Goal: Answer question/provide support: Share knowledge or assist other users

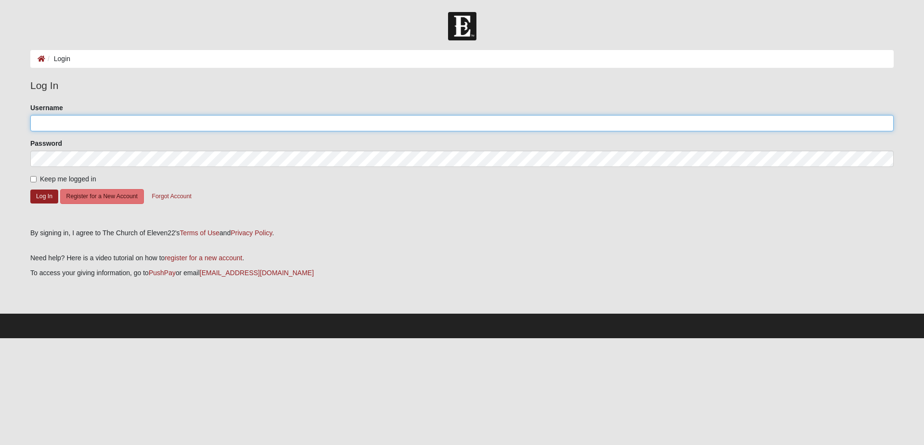
click at [128, 123] on input "Username" at bounding box center [461, 123] width 863 height 16
click at [107, 122] on input "Username" at bounding box center [461, 123] width 863 height 16
type input "chernandez"
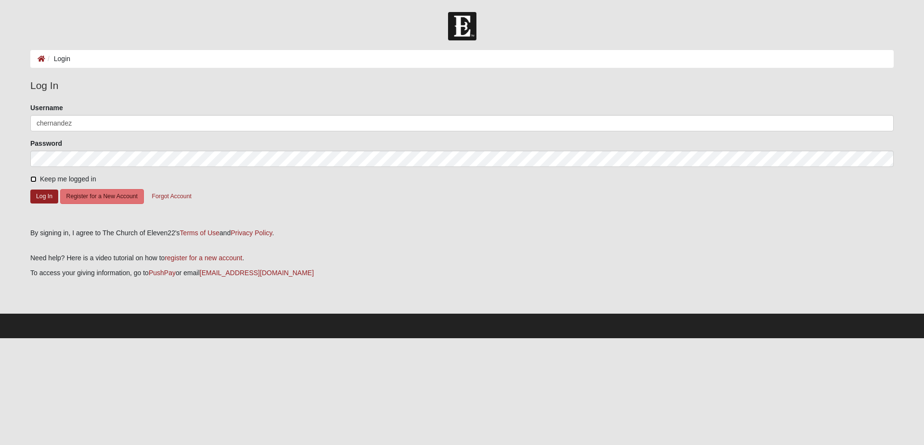
drag, startPoint x: 35, startPoint y: 177, endPoint x: 42, endPoint y: 186, distance: 12.0
click at [36, 178] on input "Keep me logged in" at bounding box center [33, 179] width 6 height 6
checkbox input "true"
click at [45, 192] on button "Log In" at bounding box center [44, 197] width 28 height 14
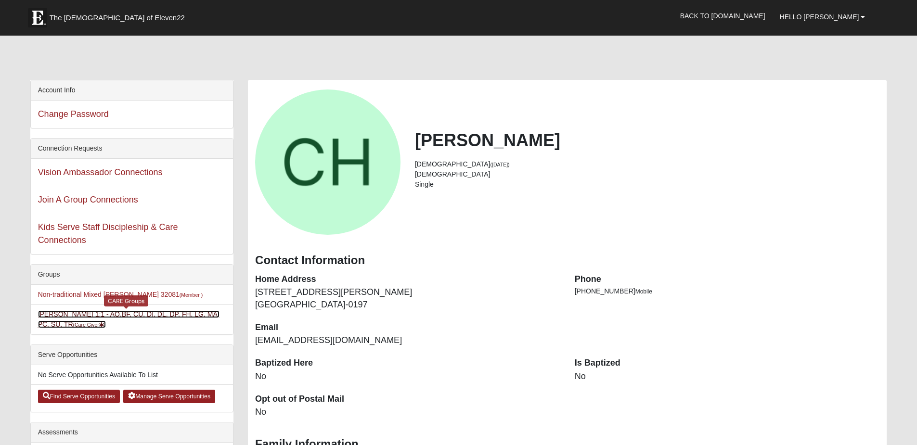
drag, startPoint x: 158, startPoint y: 313, endPoint x: 162, endPoint y: 318, distance: 6.5
click at [158, 313] on link "Chris Hernandez 1:1 - AO,BF, CU, DI, DL, DP, FH, LG, MA, PC, SU, TR (Care Giver…" at bounding box center [128, 319] width 181 height 18
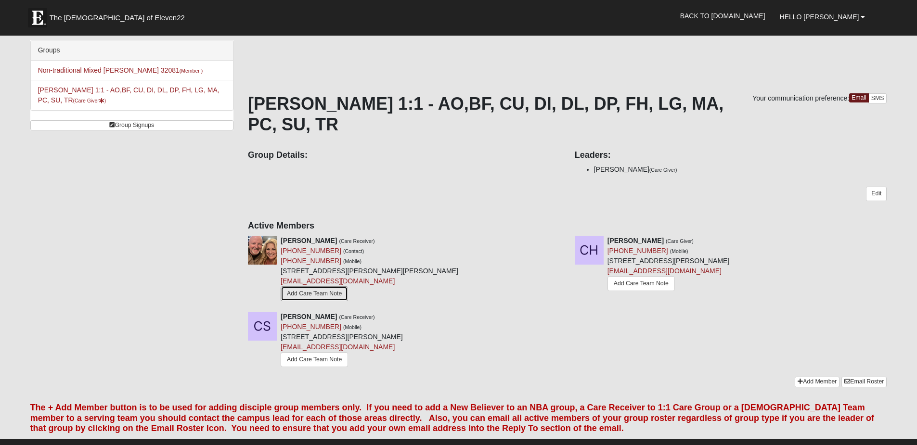
click at [332, 294] on link "Add Care Team Note" at bounding box center [314, 293] width 67 height 15
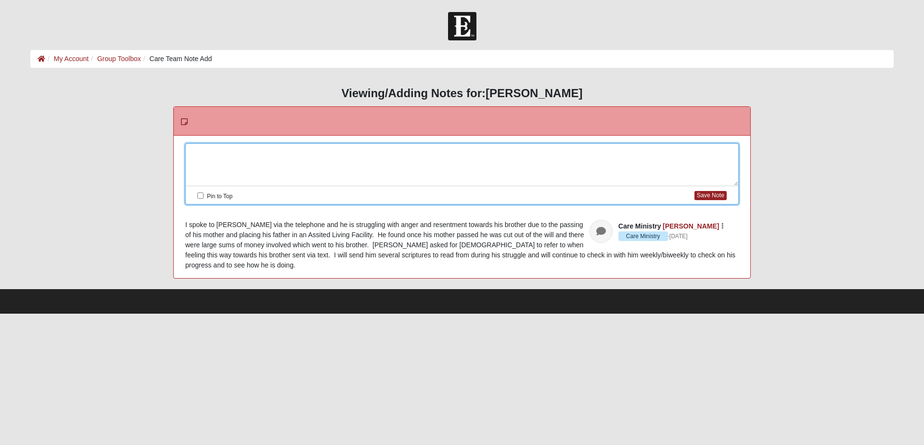
click at [320, 150] on div at bounding box center [462, 165] width 552 height 42
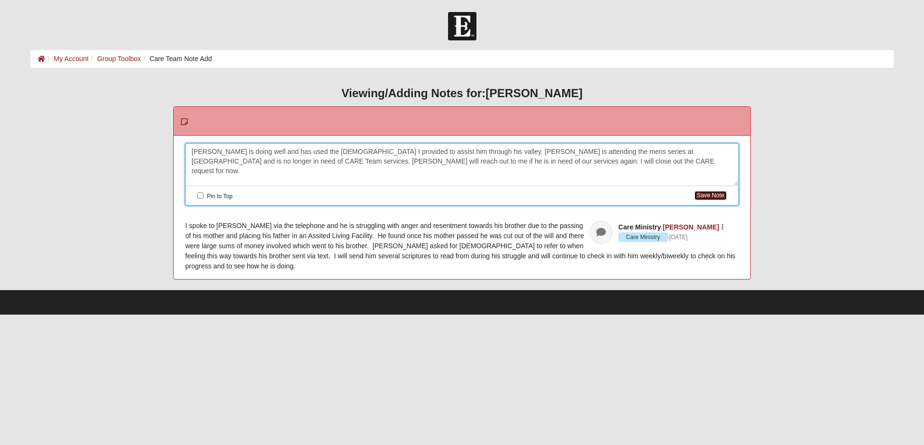
click at [711, 192] on button "Save Note" at bounding box center [710, 195] width 32 height 9
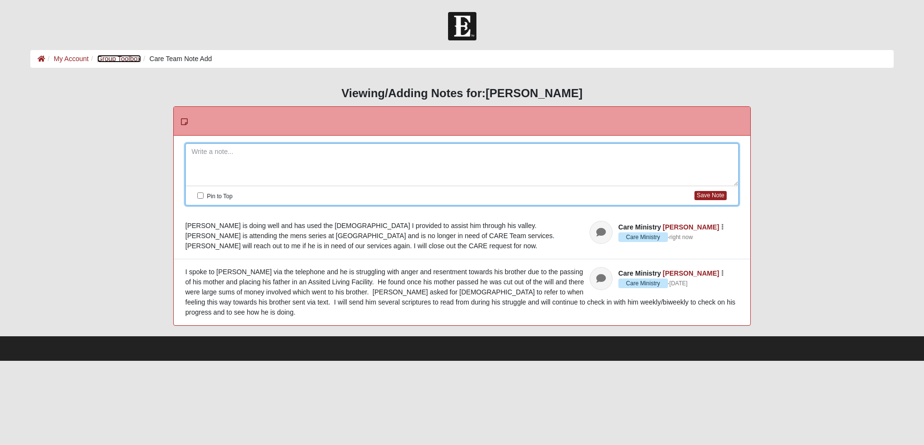
click at [128, 59] on link "Group Toolbox" at bounding box center [119, 59] width 44 height 8
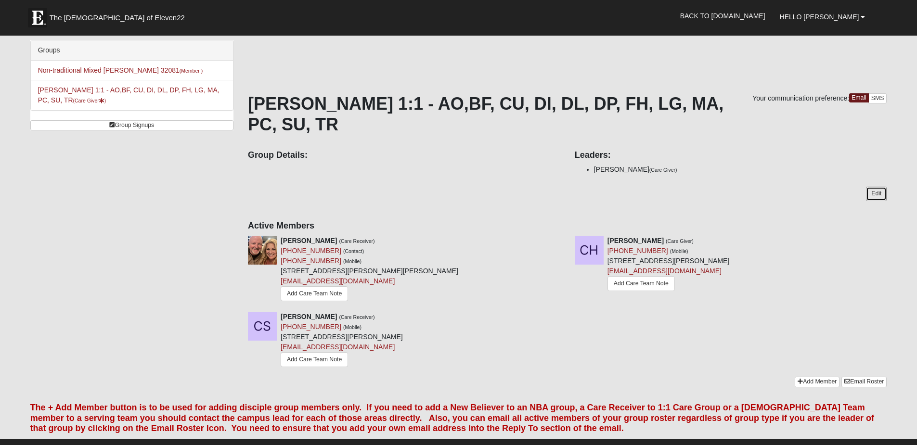
click at [872, 197] on link "Edit" at bounding box center [876, 194] width 21 height 14
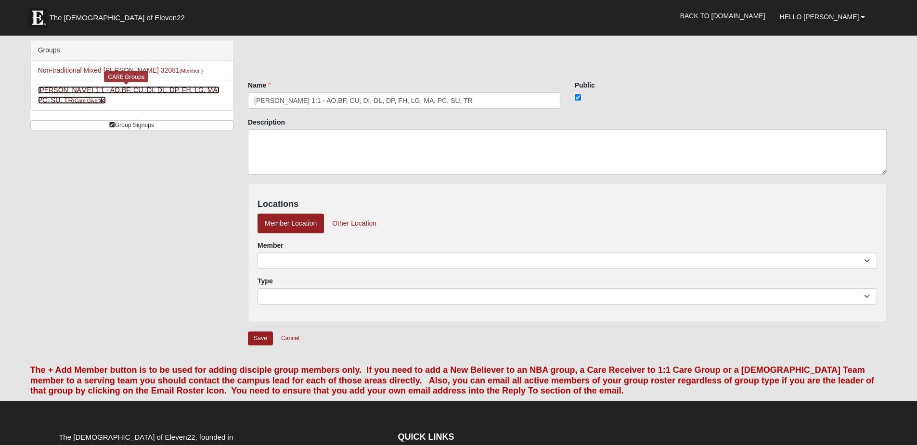
click at [79, 92] on link "[PERSON_NAME] 1:1 - AO,BF, CU, DI, DL, DP, FH, LG, MA, PC, SU, TR (Care Giver )" at bounding box center [128, 95] width 181 height 18
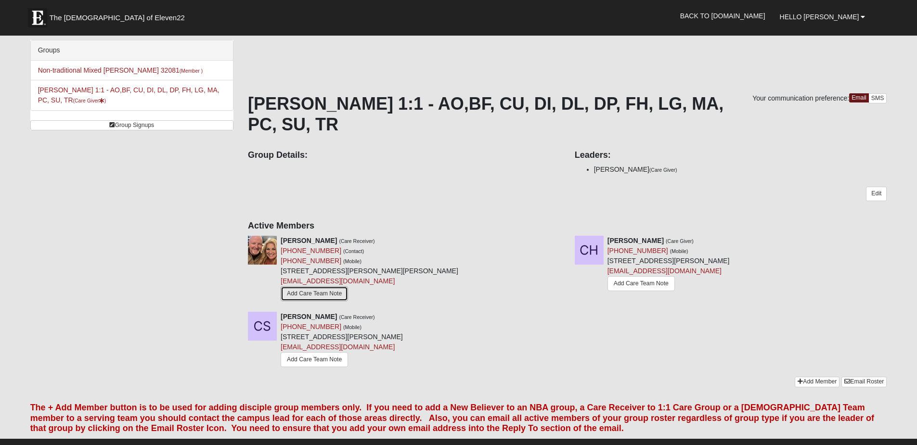
click at [323, 293] on link "Add Care Team Note" at bounding box center [314, 293] width 67 height 15
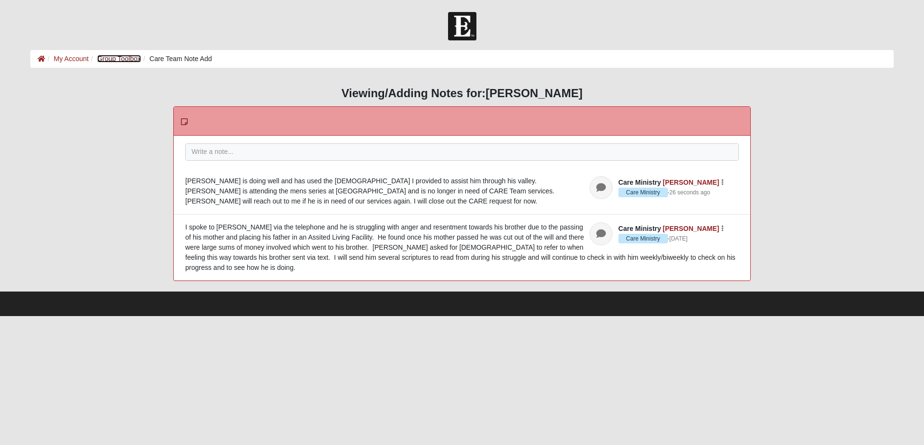
click at [112, 58] on link "Group Toolbox" at bounding box center [119, 59] width 44 height 8
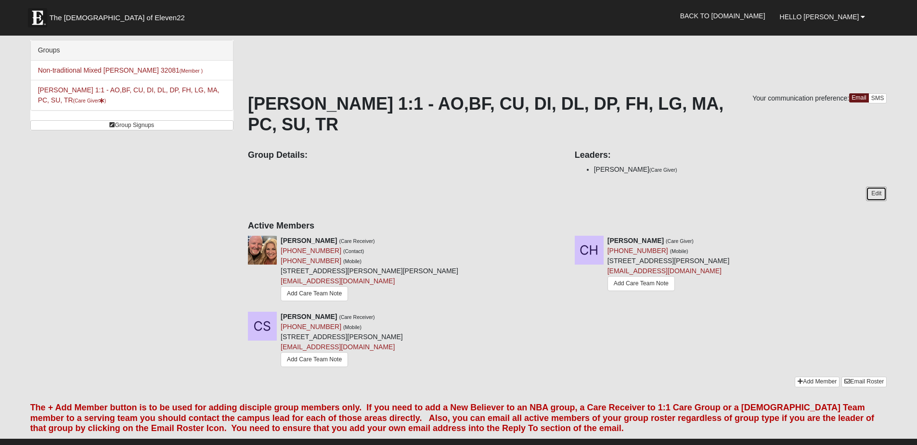
click at [878, 195] on link "Edit" at bounding box center [876, 194] width 21 height 14
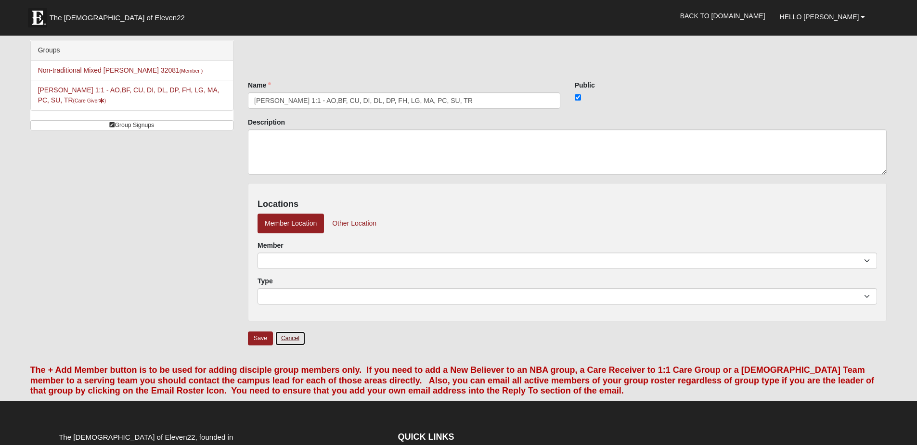
click at [291, 340] on link "Cancel" at bounding box center [290, 338] width 31 height 15
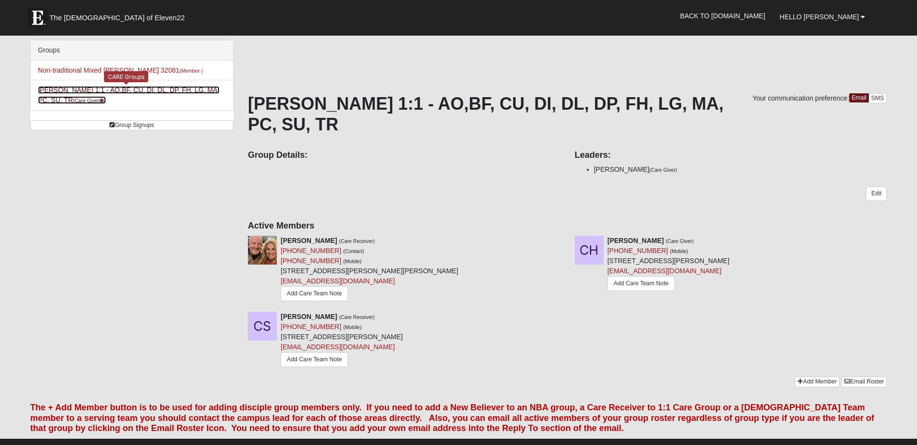
click at [127, 91] on link "Chris Hernandez 1:1 - AO,BF, CU, DI, DL, DP, FH, LG, MA, PC, SU, TR (Care Giver…" at bounding box center [128, 95] width 181 height 18
click at [891, 239] on icon at bounding box center [890, 240] width 7 height 7
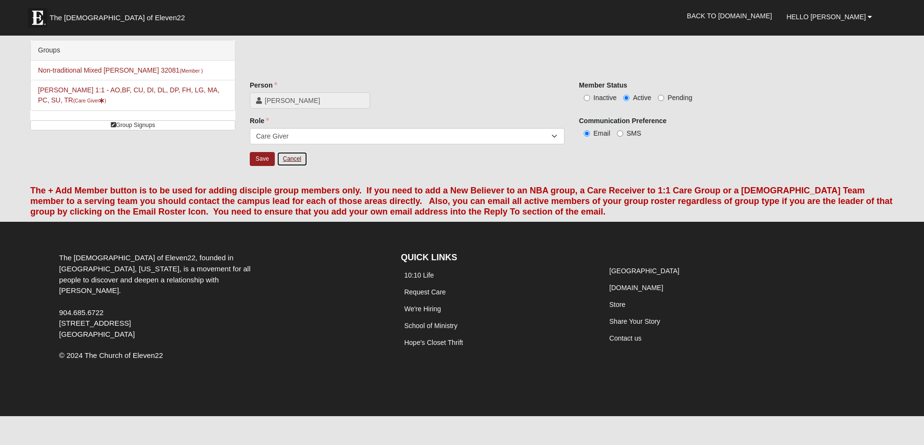
click at [296, 159] on link "Cancel" at bounding box center [292, 159] width 31 height 15
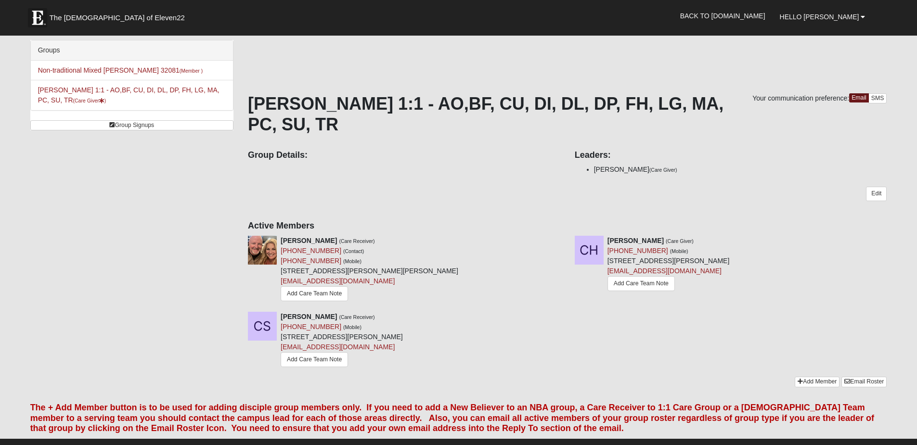
click at [562, 241] on icon at bounding box center [564, 240] width 7 height 7
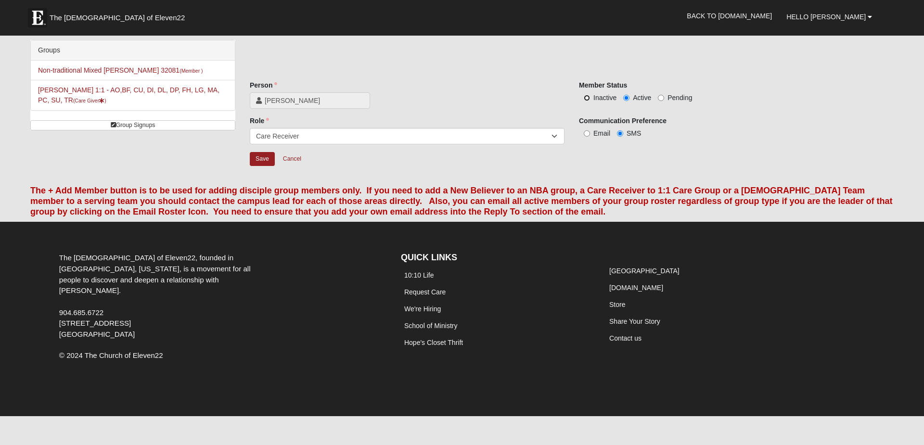
click at [587, 98] on input "Inactive" at bounding box center [587, 98] width 6 height 6
radio input "true"
click at [259, 160] on input "Save" at bounding box center [262, 159] width 25 height 14
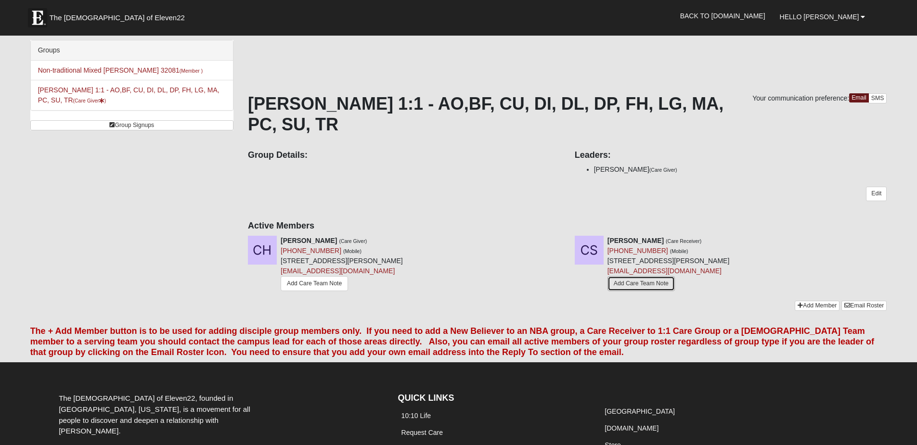
click at [640, 282] on link "Add Care Team Note" at bounding box center [640, 283] width 67 height 15
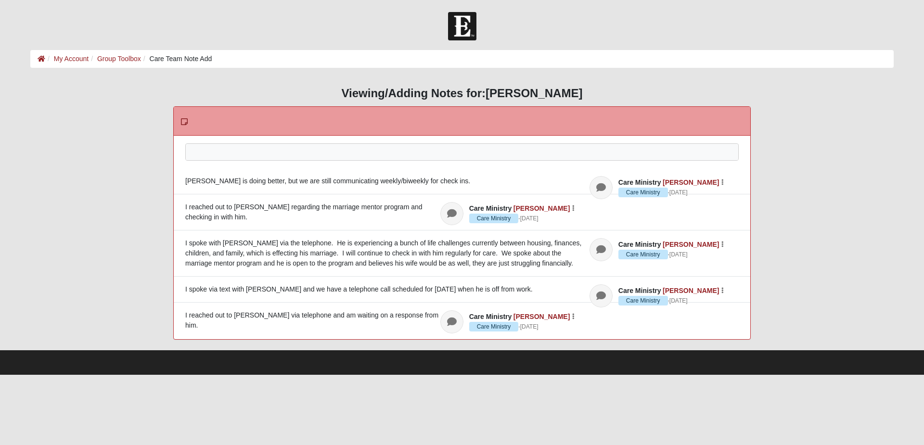
click at [304, 150] on div at bounding box center [462, 165] width 552 height 42
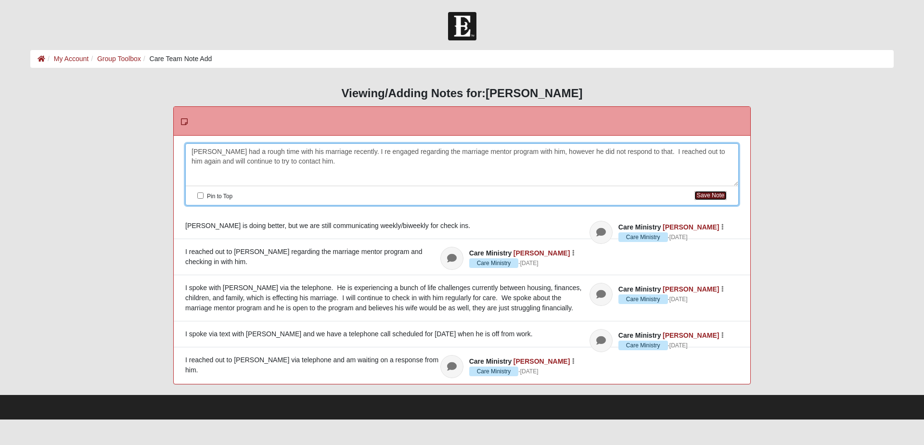
click at [715, 193] on button "Save Note" at bounding box center [710, 195] width 32 height 9
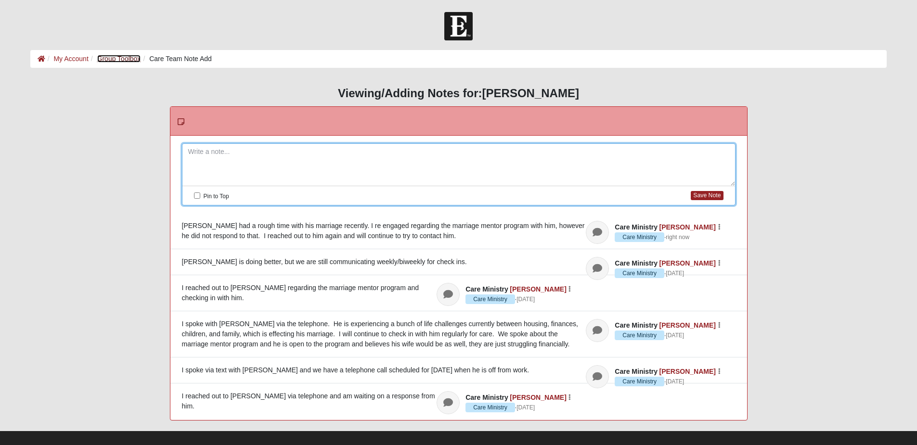
click at [122, 57] on link "Group Toolbox" at bounding box center [119, 59] width 44 height 8
